Goal: Navigation & Orientation: Find specific page/section

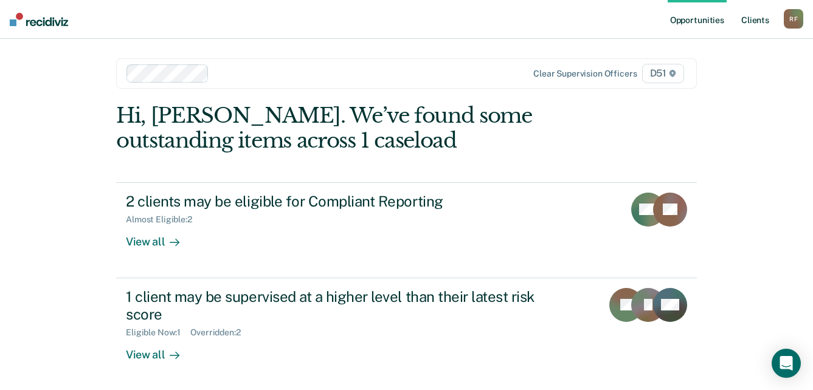
click at [765, 22] on link "Client s" at bounding box center [755, 19] width 33 height 39
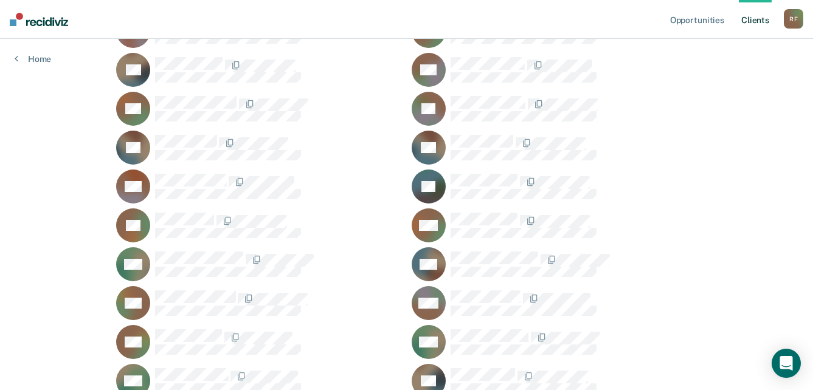
scroll to position [973, 0]
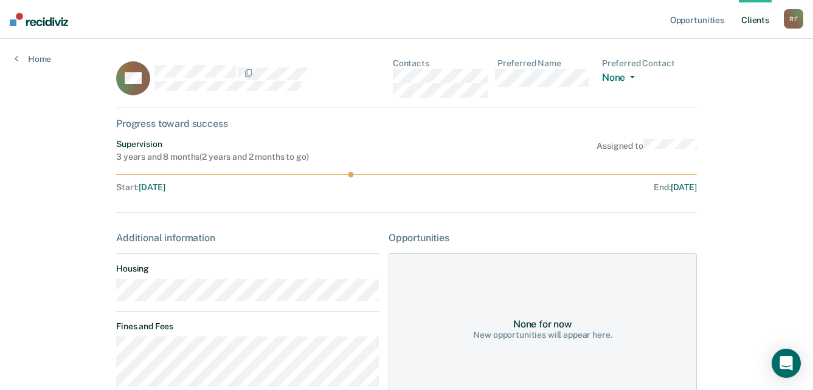
click at [110, 297] on main "LM Contacts Preferred Name Preferred Contact None Call Text Email None Progress…" at bounding box center [407, 346] width 610 height 615
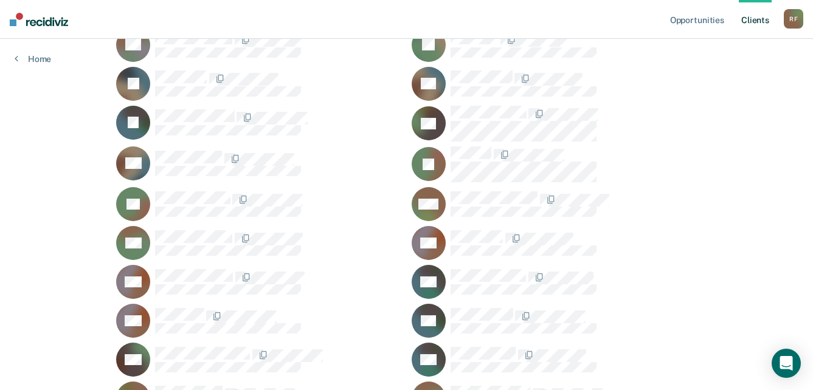
scroll to position [365, 0]
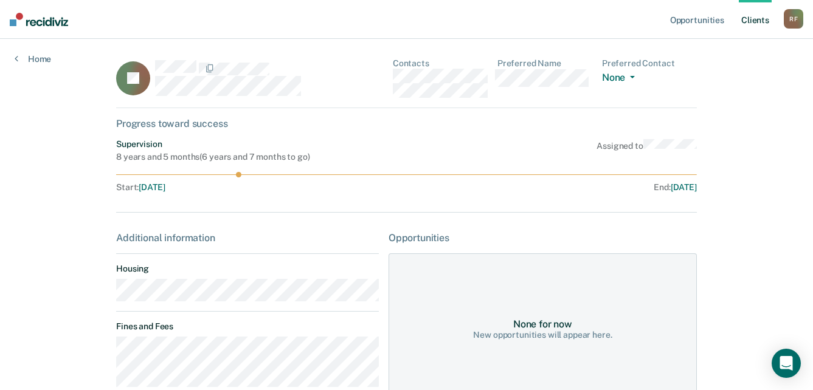
click at [111, 299] on main "IG Contacts Preferred Name Preferred Contact None Call Text Email None Progress…" at bounding box center [407, 373] width 610 height 669
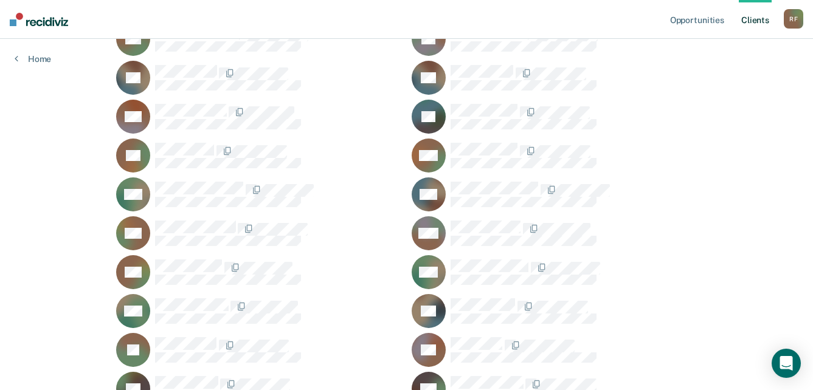
scroll to position [1094, 0]
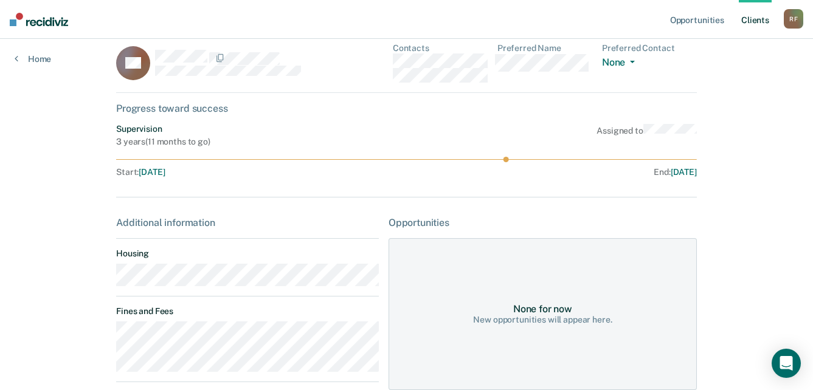
scroll to position [61, 0]
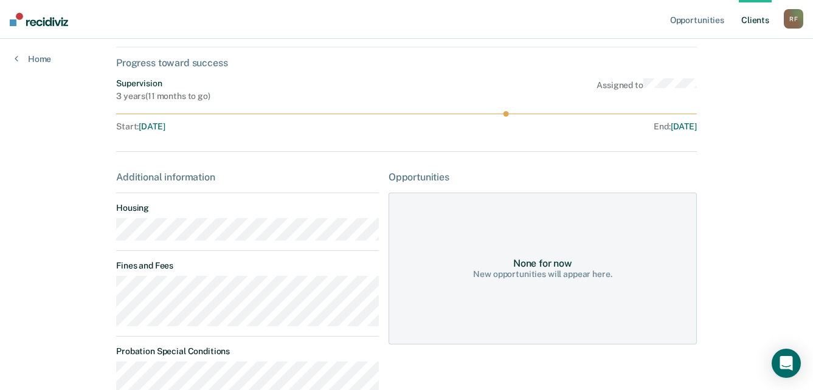
click at [111, 235] on main "AP Contacts Preferred Name Preferred Contact None Call Text Email None Progress…" at bounding box center [407, 258] width 610 height 560
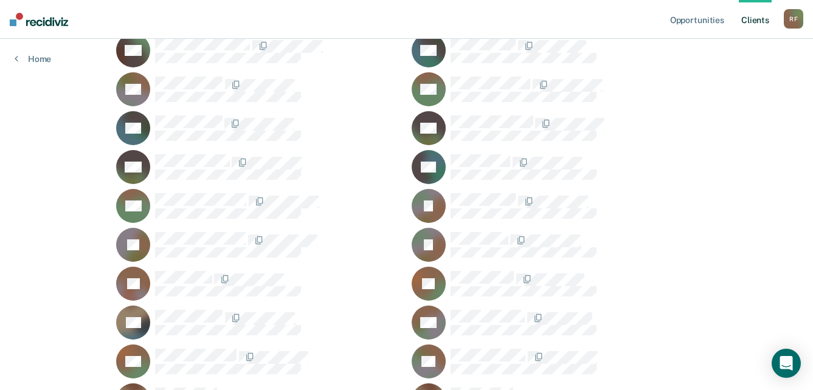
scroll to position [730, 0]
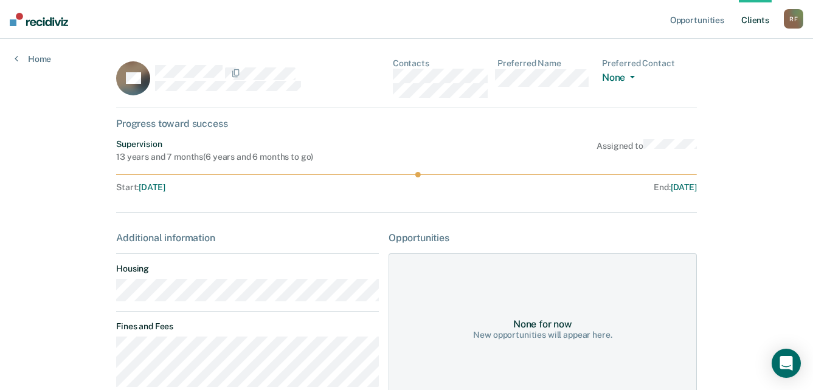
drag, startPoint x: 2, startPoint y: 322, endPoint x: 704, endPoint y: 207, distance: 711.6
click at [706, 207] on main "PK Contacts Preferred Name Preferred Contact None Call Text Email None Progress…" at bounding box center [407, 361] width 610 height 644
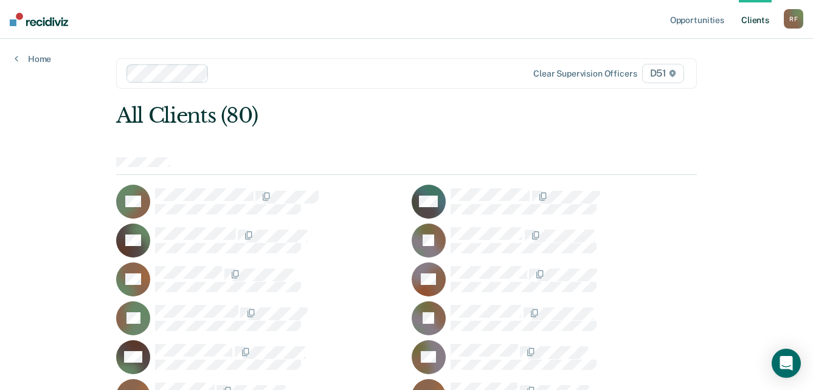
click at [796, 21] on div "R F" at bounding box center [793, 18] width 19 height 19
click at [699, 81] on link "Log Out" at bounding box center [745, 80] width 98 height 10
